Goal: Obtain resource: Download file/media

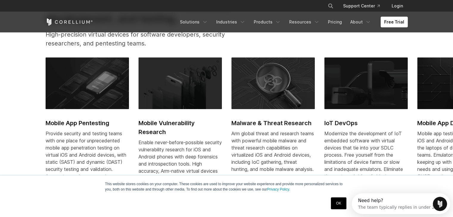
scroll to position [256, 0]
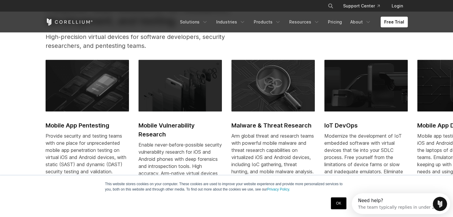
click at [276, 101] on img at bounding box center [272, 86] width 83 height 52
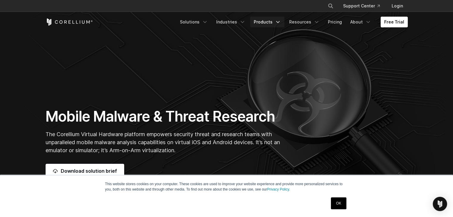
click at [269, 19] on link "Products" at bounding box center [267, 22] width 34 height 11
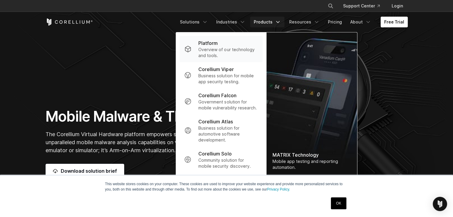
click at [229, 47] on p "Overview of our technology and tools." at bounding box center [227, 53] width 59 height 12
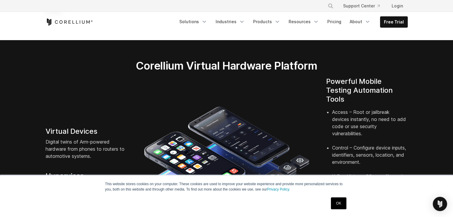
scroll to position [99, 0]
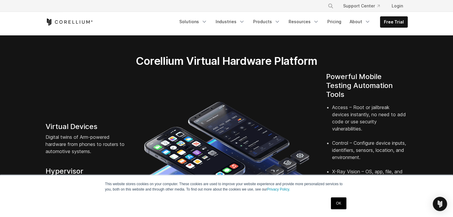
click at [340, 204] on link "OK" at bounding box center [338, 204] width 15 height 12
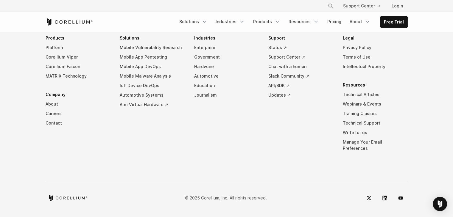
scroll to position [2756, 0]
click at [337, 22] on link "Pricing" at bounding box center [334, 21] width 21 height 11
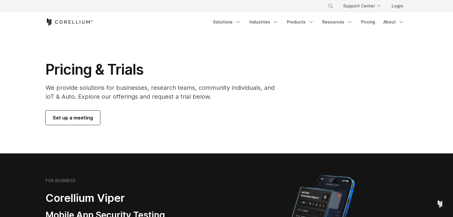
click at [81, 18] on div "Free Trial Solutions" at bounding box center [227, 22] width 362 height 20
click at [87, 24] on icon "Corellium Home" at bounding box center [69, 21] width 47 height 7
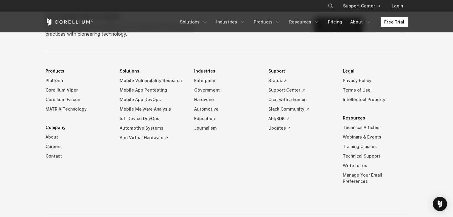
scroll to position [1373, 0]
click at [163, 111] on link "Mobile Malware Analysis" at bounding box center [152, 110] width 65 height 10
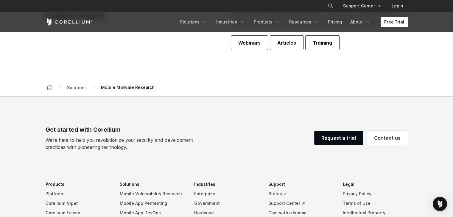
scroll to position [1441, 0]
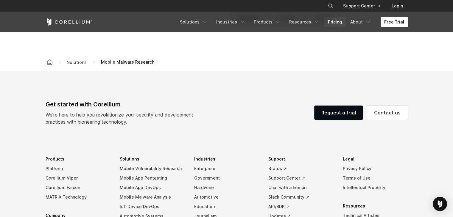
click at [339, 22] on link "Pricing" at bounding box center [334, 22] width 21 height 11
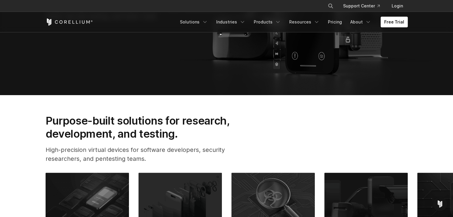
scroll to position [138, 0]
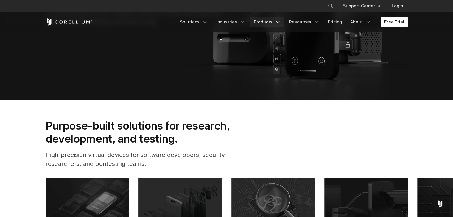
click at [273, 24] on link "Products" at bounding box center [267, 22] width 34 height 11
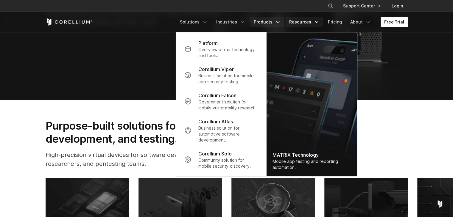
click at [311, 24] on link "Resources" at bounding box center [304, 22] width 38 height 11
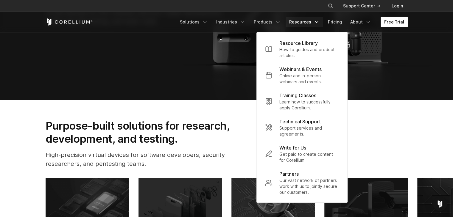
click at [254, 134] on div "Purpose-built solutions for research, development, and testing. High-precision …" at bounding box center [227, 146] width 374 height 54
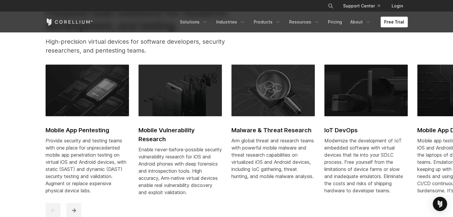
scroll to position [251, 0]
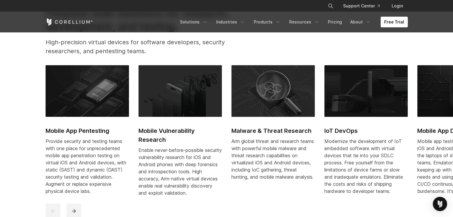
click at [255, 130] on h2 "Malware & Threat Research" at bounding box center [272, 130] width 83 height 9
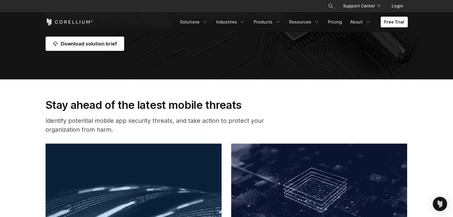
scroll to position [126, 0]
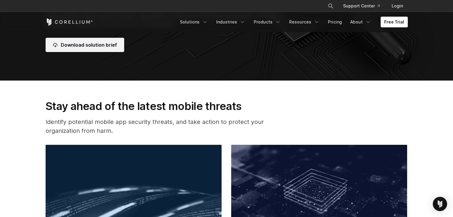
click at [112, 48] on link "Download solution brief" at bounding box center [85, 45] width 79 height 14
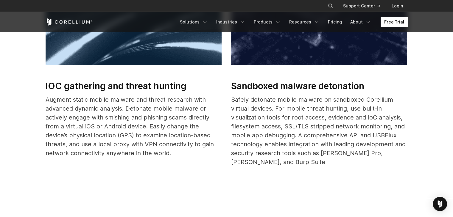
scroll to position [315, 0]
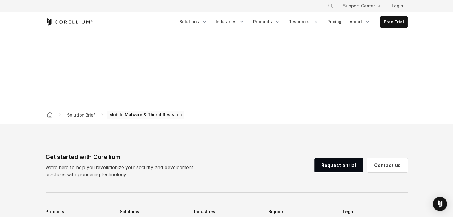
scroll to position [356, 0]
